Goal: Information Seeking & Learning: Learn about a topic

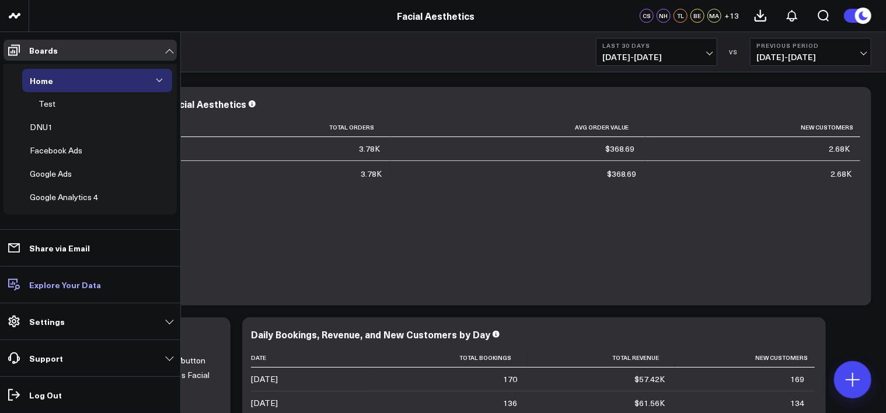
click at [61, 282] on p "Explore Your Data" at bounding box center [65, 284] width 72 height 9
click at [47, 286] on p "Explore Your Data" at bounding box center [65, 284] width 72 height 9
